Goal: Information Seeking & Learning: Learn about a topic

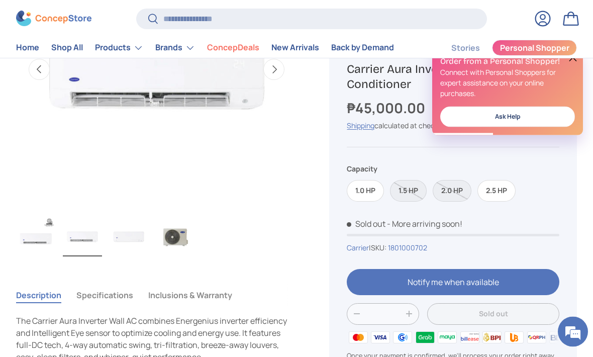
scroll to position [477, 0]
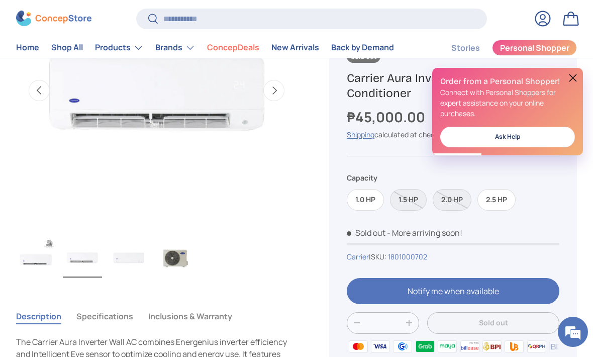
click at [459, 197] on label "2.0 HP" at bounding box center [451, 200] width 39 height 22
click at [369, 198] on label "1.0 HP" at bounding box center [365, 200] width 37 height 22
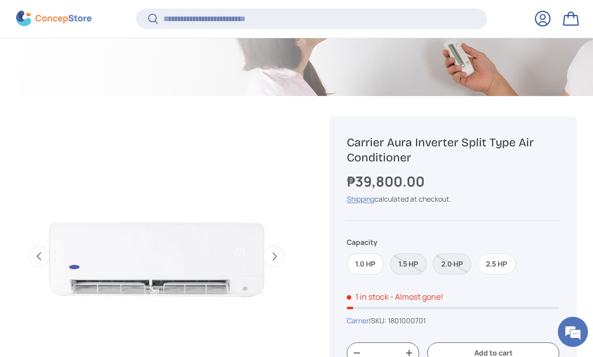
scroll to position [309, 0]
click at [366, 196] on link "Shipping" at bounding box center [361, 198] width 28 height 10
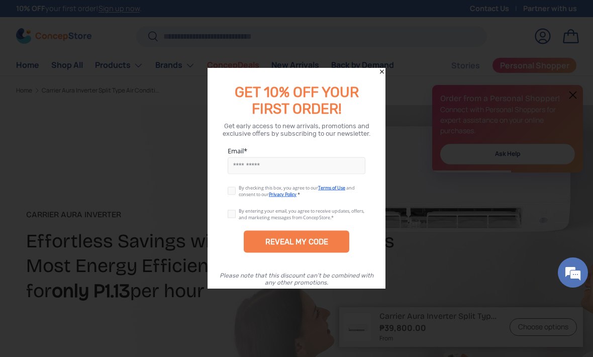
click at [383, 69] on icon "Close" at bounding box center [381, 71] width 7 height 7
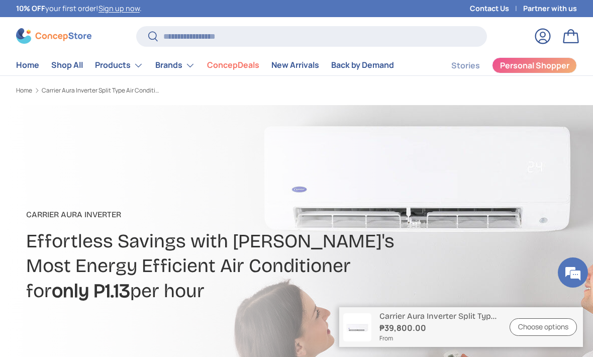
click at [131, 68] on summary "Products" at bounding box center [119, 65] width 60 height 20
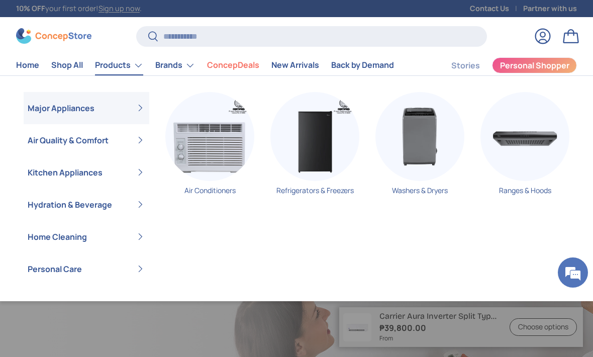
click at [75, 68] on link "Shop All" at bounding box center [67, 65] width 32 height 20
